Goal: Task Accomplishment & Management: Manage account settings

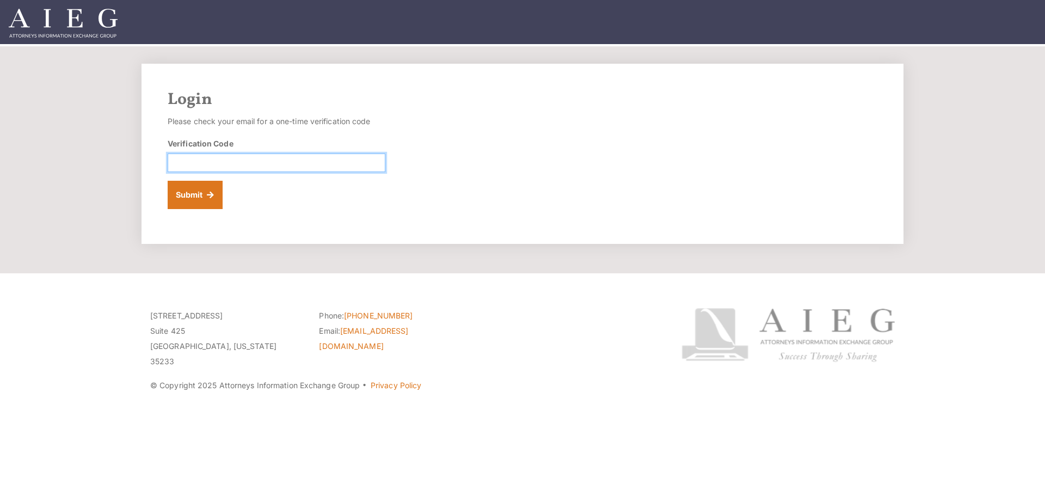
click at [326, 168] on input "Verification Code" at bounding box center [277, 162] width 218 height 19
type input "618453"
click at [168, 181] on button "Submit" at bounding box center [195, 195] width 55 height 28
click at [244, 159] on input "Verification Code" at bounding box center [277, 162] width 218 height 19
click at [243, 168] on input "Verification Code" at bounding box center [277, 162] width 218 height 19
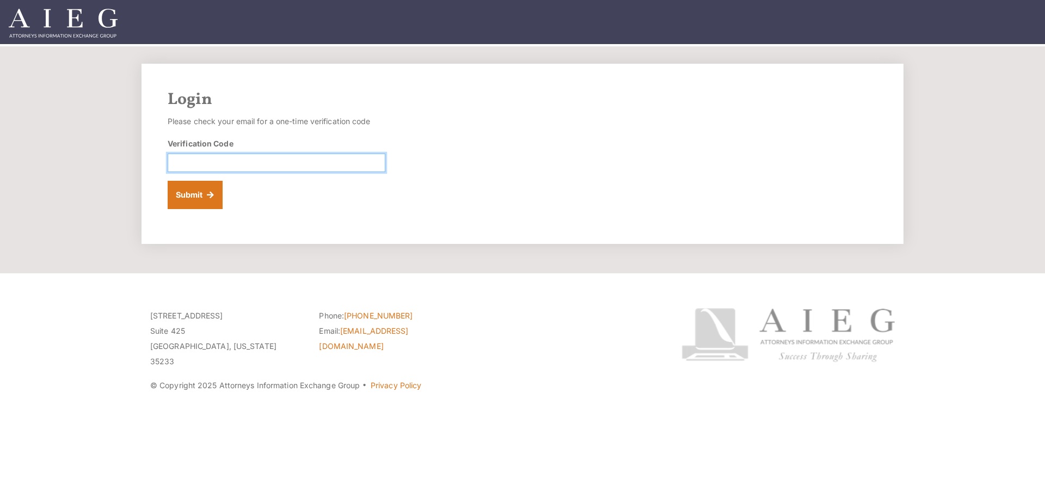
click at [268, 167] on input "Verification Code" at bounding box center [277, 162] width 218 height 19
type input "304886"
click at [179, 192] on button "Submit" at bounding box center [195, 195] width 55 height 28
